Goal: Information Seeking & Learning: Learn about a topic

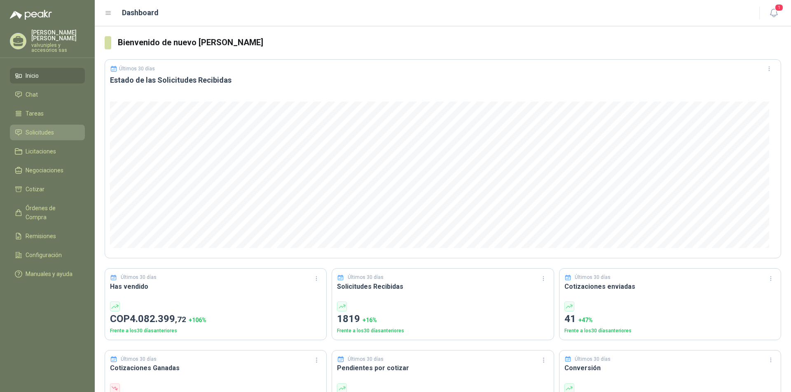
click at [42, 128] on span "Solicitudes" at bounding box center [40, 132] width 28 height 9
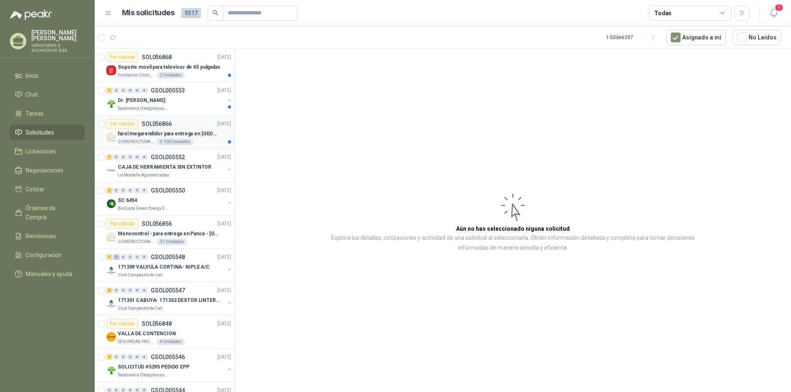
click at [134, 133] on p "farol megarendidor para entrega en [GEOGRAPHIC_DATA]" at bounding box center [169, 134] width 103 height 8
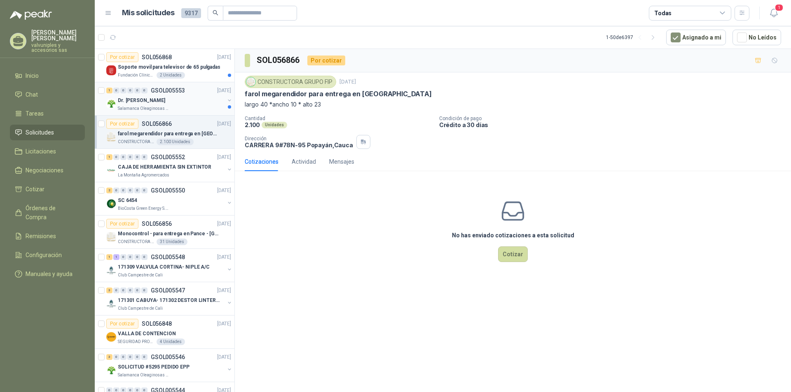
click at [125, 100] on p "Dr. [PERSON_NAME]" at bounding box center [141, 101] width 47 height 8
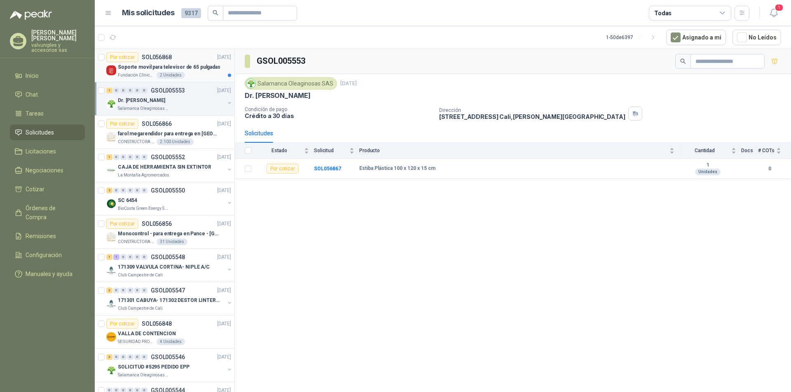
click at [139, 66] on p "Soporte movil para televisor de 65 pulgadas" at bounding box center [169, 67] width 103 height 8
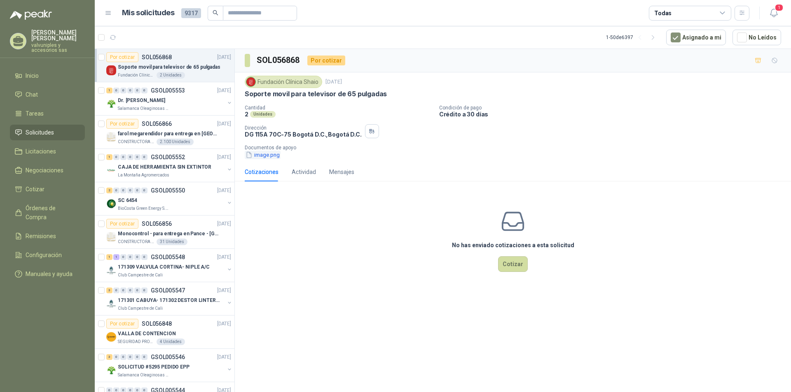
click at [264, 155] on button "image.png" at bounding box center [263, 155] width 36 height 9
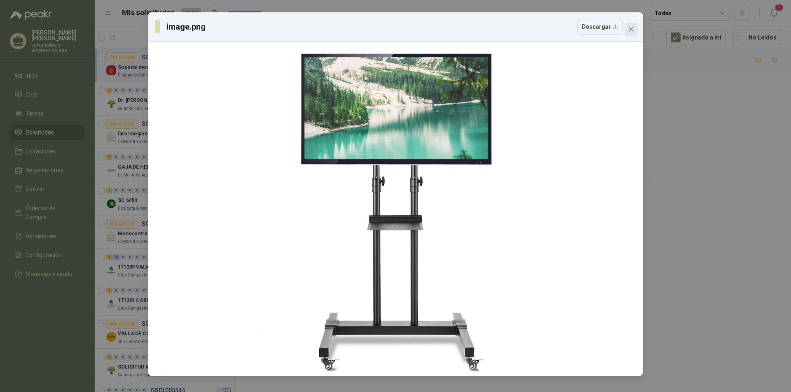
click at [631, 27] on icon "close" at bounding box center [631, 29] width 7 height 7
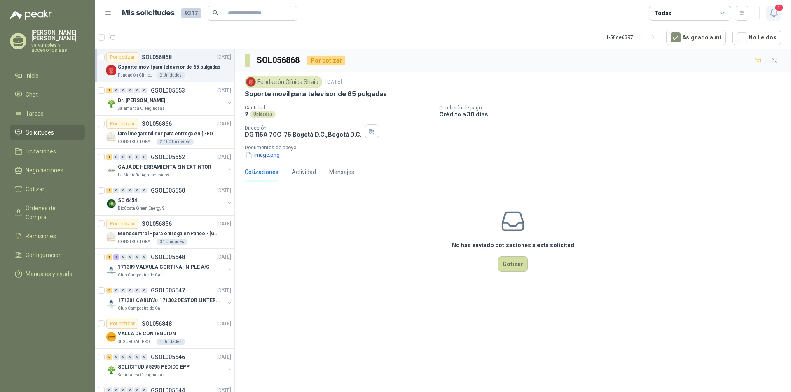
click at [774, 12] on icon "button" at bounding box center [773, 13] width 10 height 10
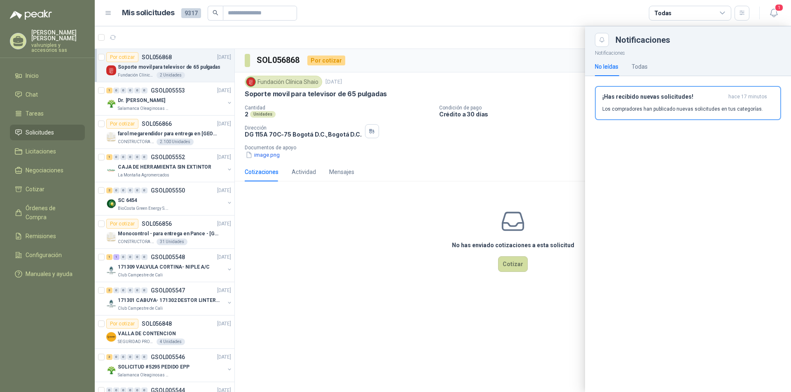
click at [634, 97] on h3 "¡Has recibido nuevas solicitudes!" at bounding box center [663, 96] width 123 height 7
